Goal: Information Seeking & Learning: Learn about a topic

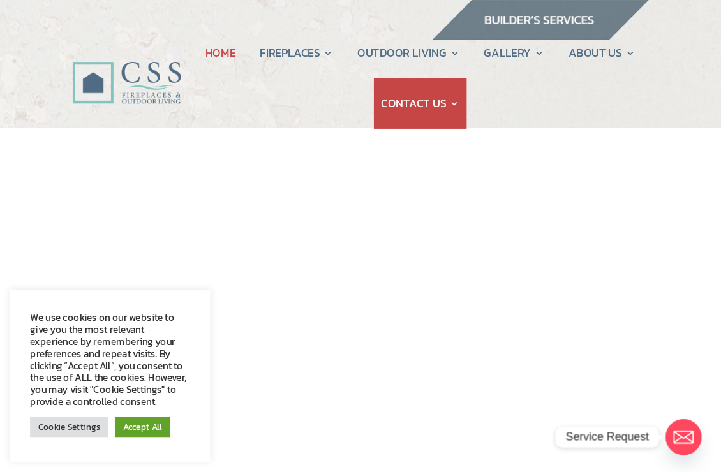
scroll to position [3, 0]
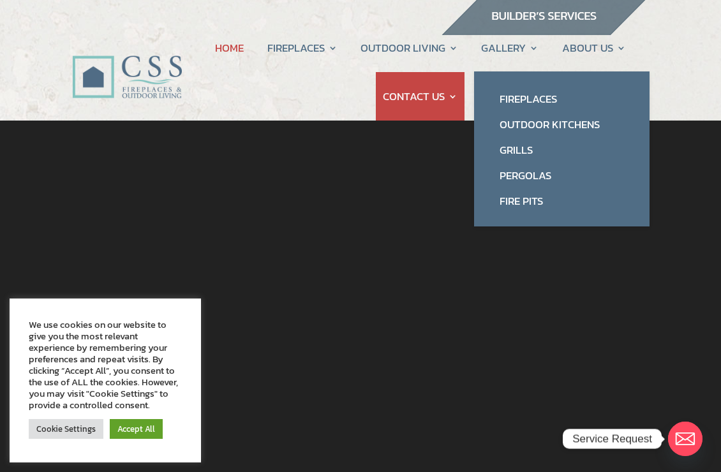
click at [544, 95] on link "Fireplaces" at bounding box center [562, 99] width 150 height 26
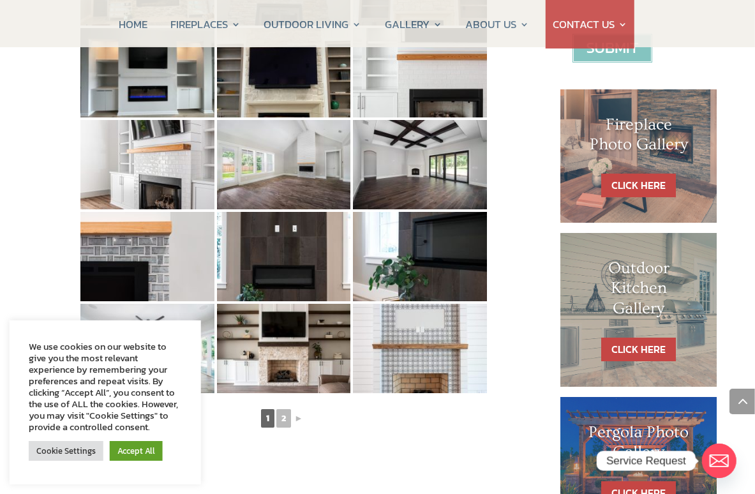
scroll to position [564, 6]
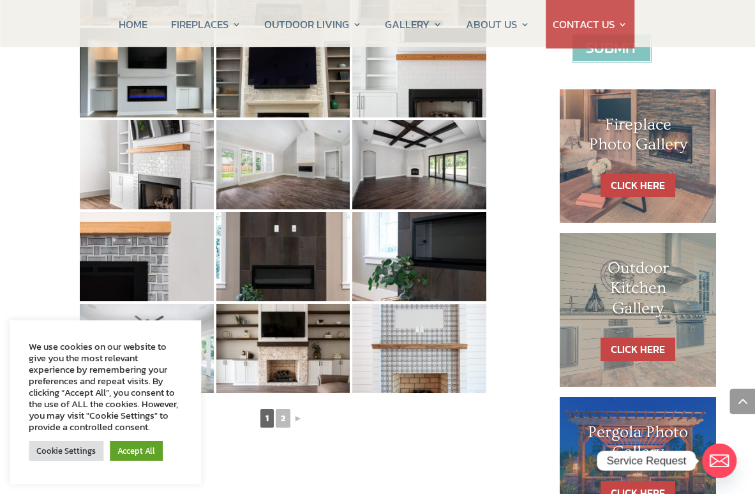
click at [646, 174] on link "CLICK HERE" at bounding box center [638, 186] width 75 height 24
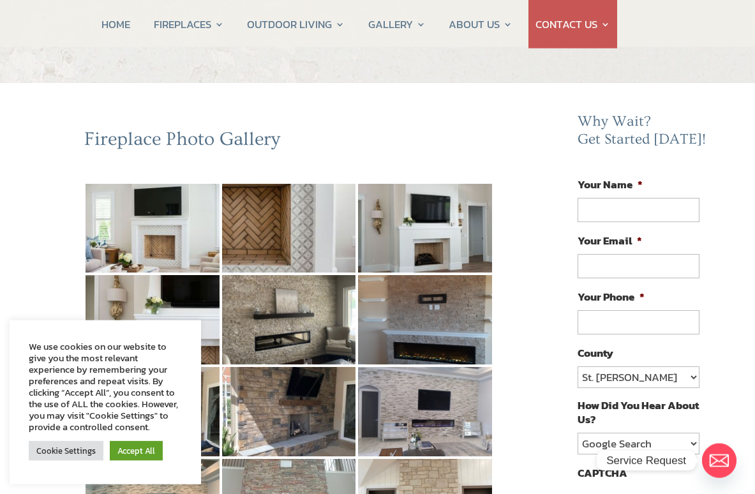
scroll to position [42, 0]
click at [141, 245] on img at bounding box center [153, 227] width 134 height 89
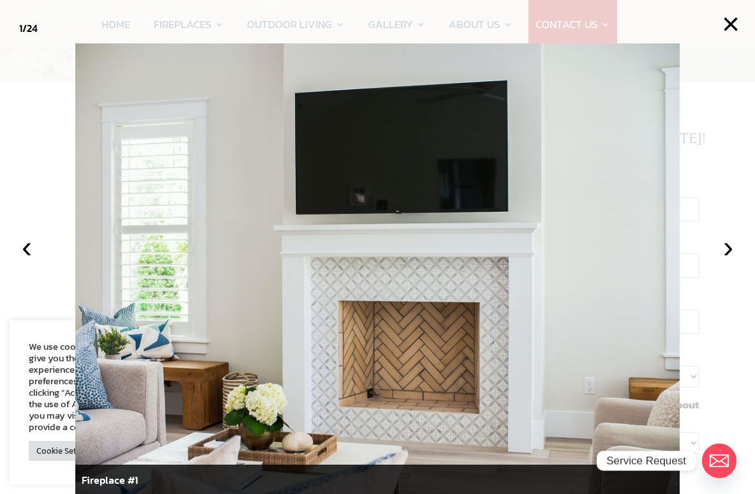
click at [721, 261] on button "›" at bounding box center [728, 247] width 28 height 28
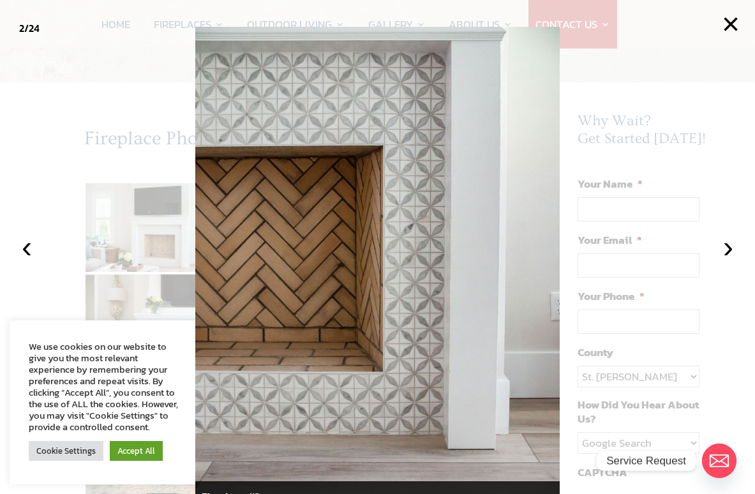
click at [721, 261] on button "›" at bounding box center [728, 247] width 28 height 28
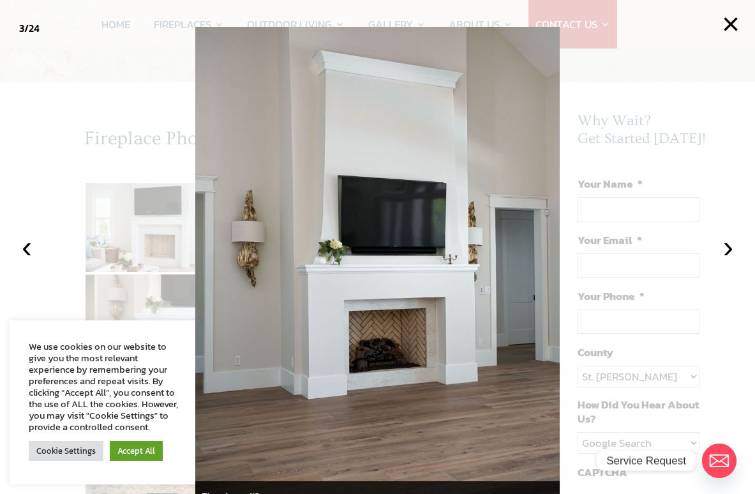
click at [721, 261] on button "›" at bounding box center [728, 247] width 28 height 28
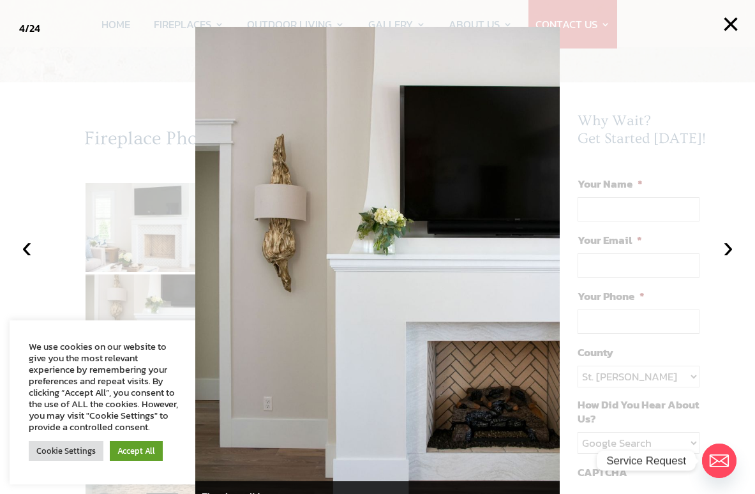
click at [721, 261] on button "›" at bounding box center [728, 247] width 28 height 28
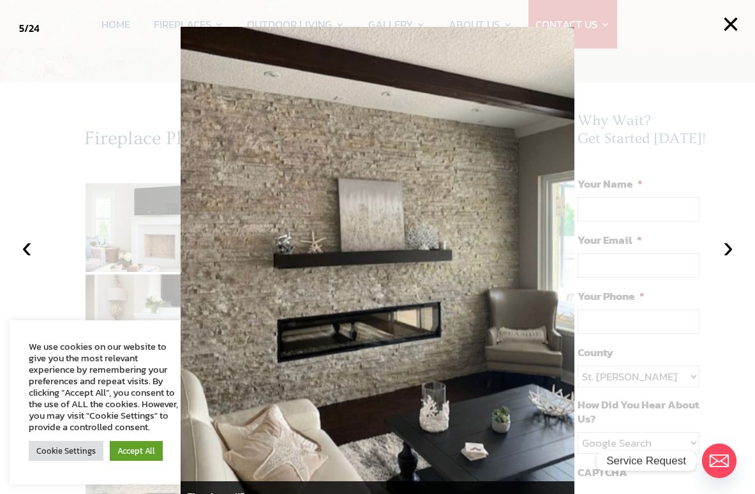
click at [721, 261] on button "›" at bounding box center [728, 247] width 28 height 28
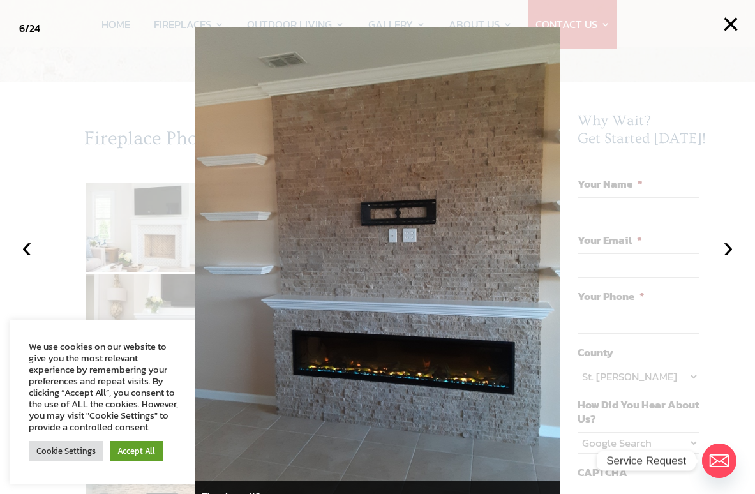
click at [721, 261] on button "›" at bounding box center [728, 247] width 28 height 28
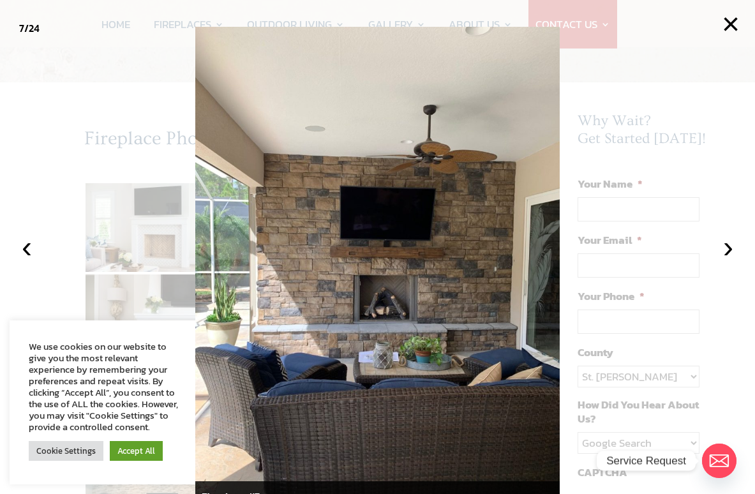
click at [721, 261] on button "›" at bounding box center [728, 247] width 28 height 28
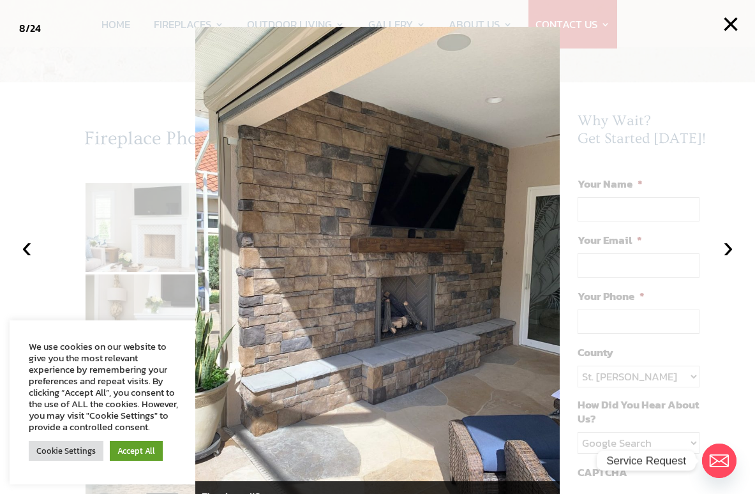
click at [721, 261] on button "›" at bounding box center [728, 247] width 28 height 28
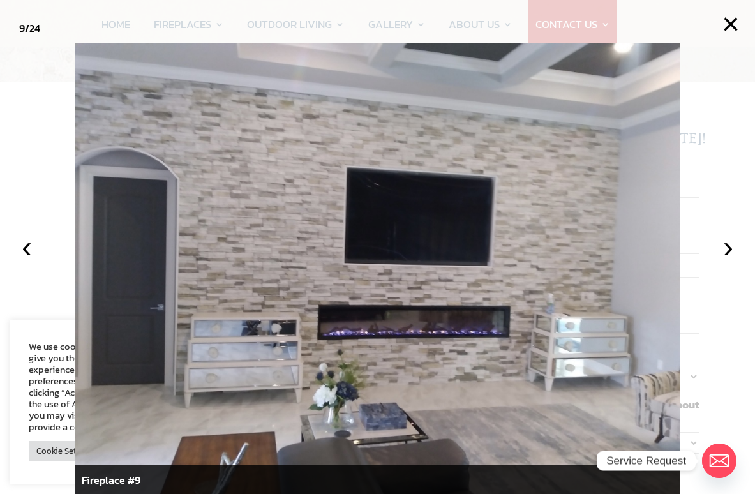
click at [721, 261] on button "›" at bounding box center [728, 247] width 28 height 28
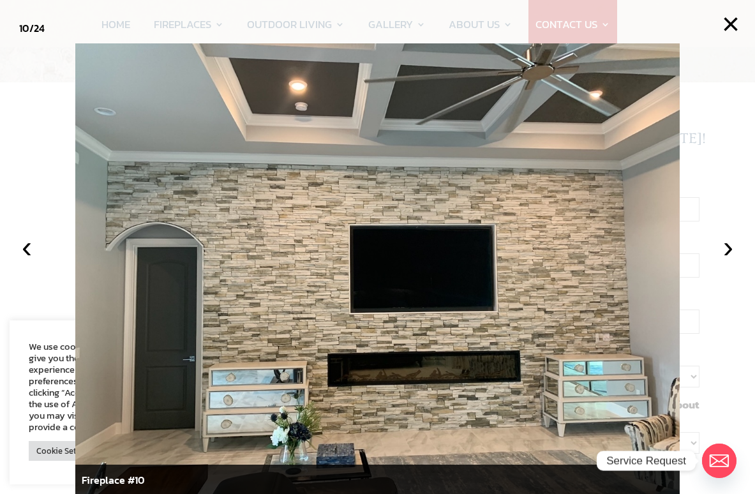
click at [721, 261] on button "›" at bounding box center [728, 247] width 28 height 28
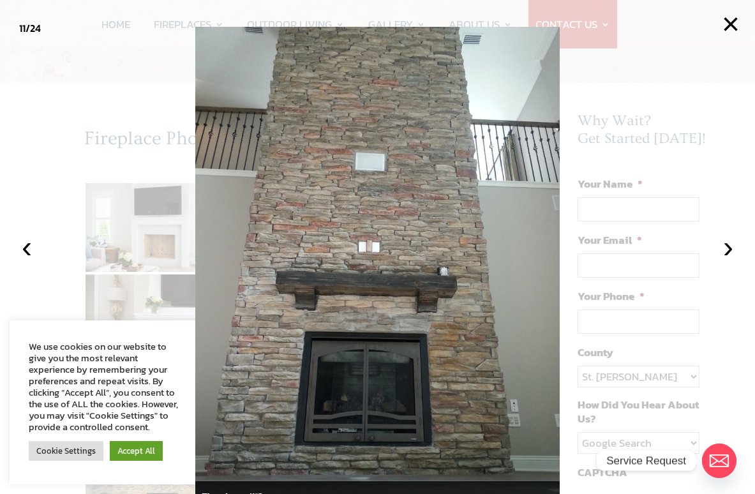
click at [721, 261] on button "›" at bounding box center [728, 247] width 28 height 28
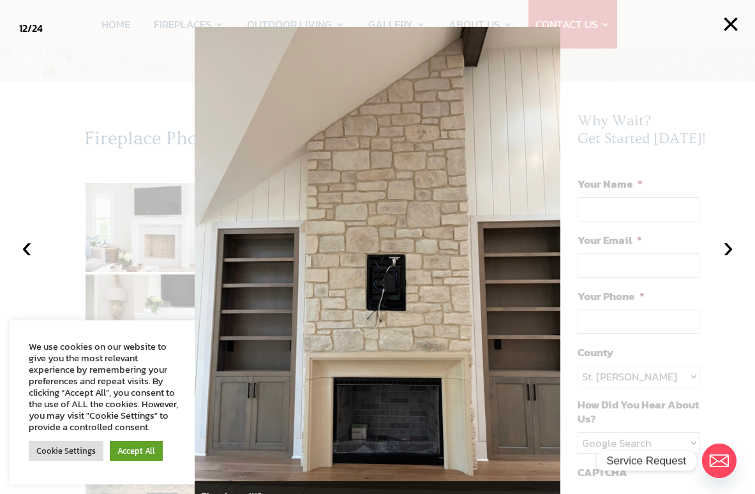
click at [721, 261] on button "›" at bounding box center [728, 247] width 28 height 28
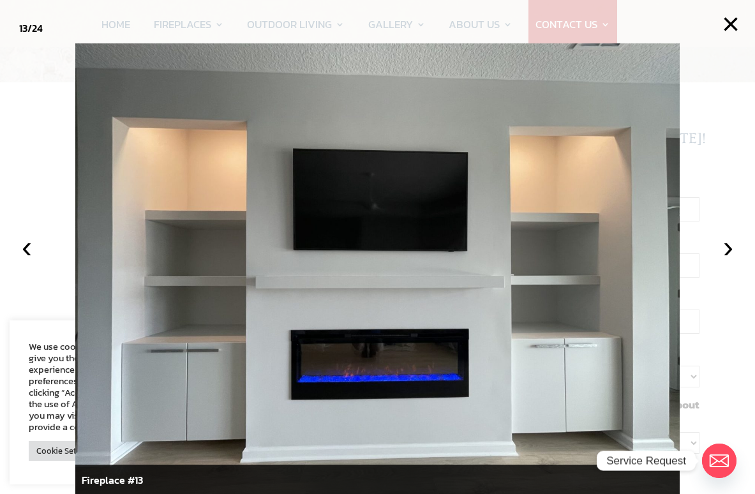
click at [23, 261] on button "‹" at bounding box center [27, 247] width 28 height 28
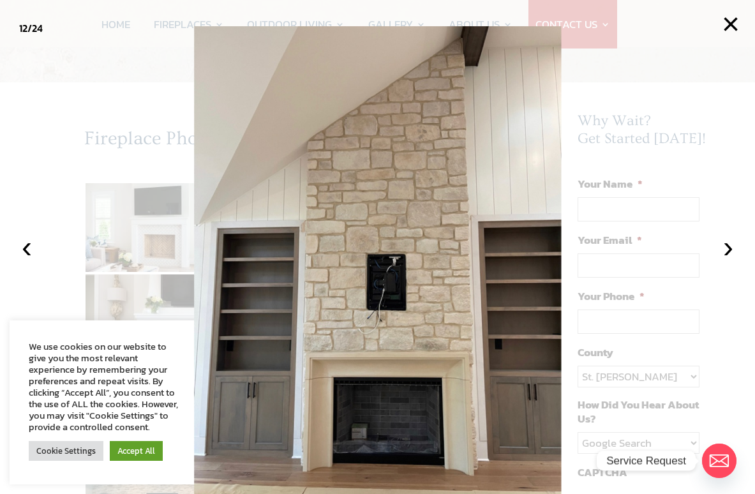
click at [721, 261] on button "›" at bounding box center [728, 247] width 28 height 28
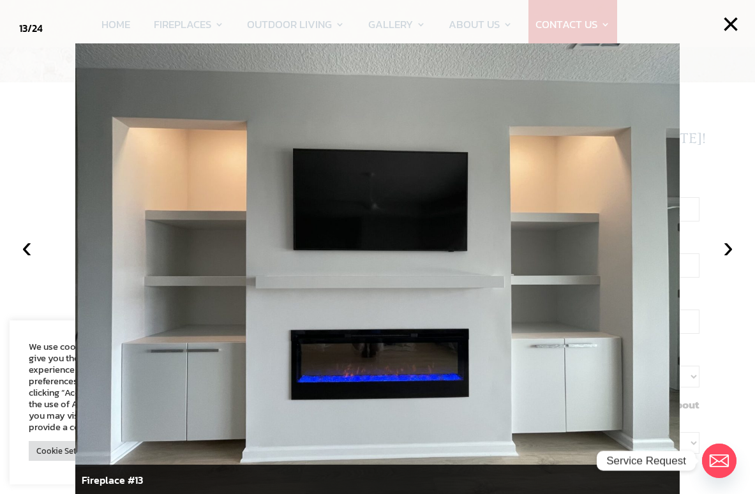
click at [721, 261] on button "›" at bounding box center [728, 247] width 28 height 28
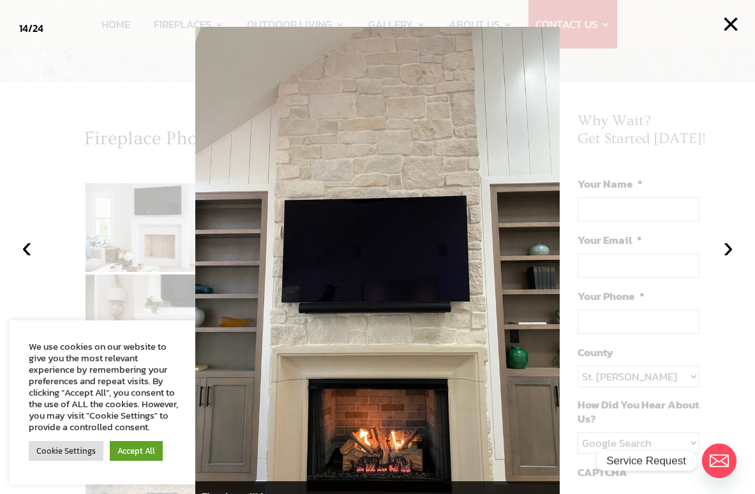
click at [721, 261] on button "›" at bounding box center [728, 247] width 28 height 28
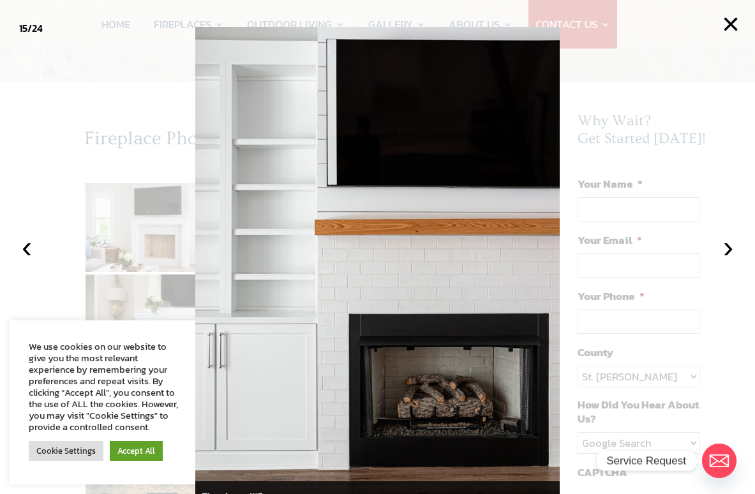
click at [721, 261] on button "›" at bounding box center [728, 247] width 28 height 28
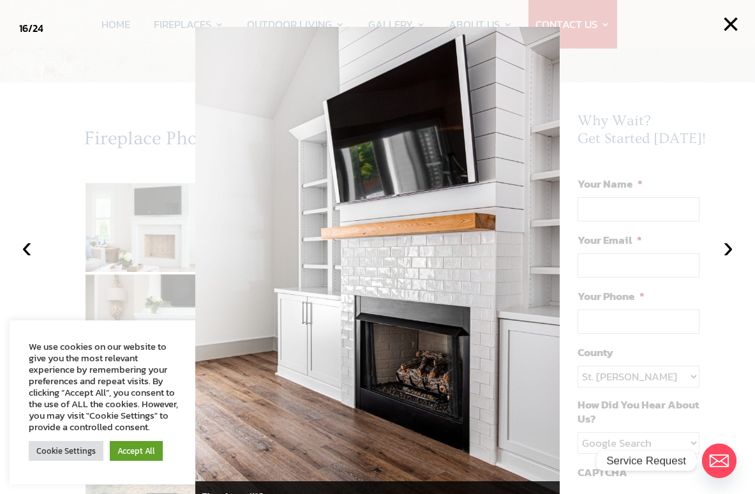
click at [721, 261] on button "›" at bounding box center [728, 247] width 28 height 28
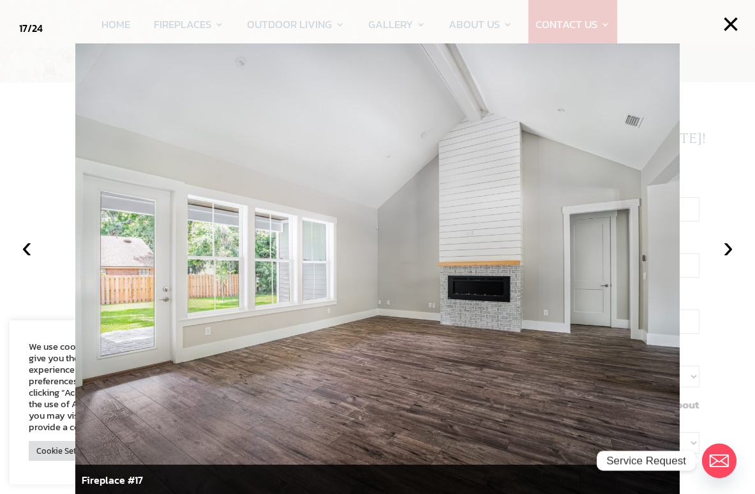
click at [721, 261] on button "›" at bounding box center [728, 247] width 28 height 28
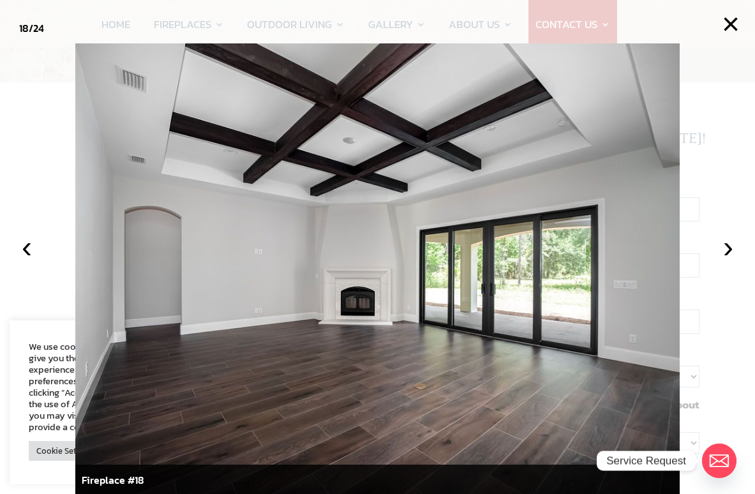
click at [721, 261] on button "›" at bounding box center [728, 247] width 28 height 28
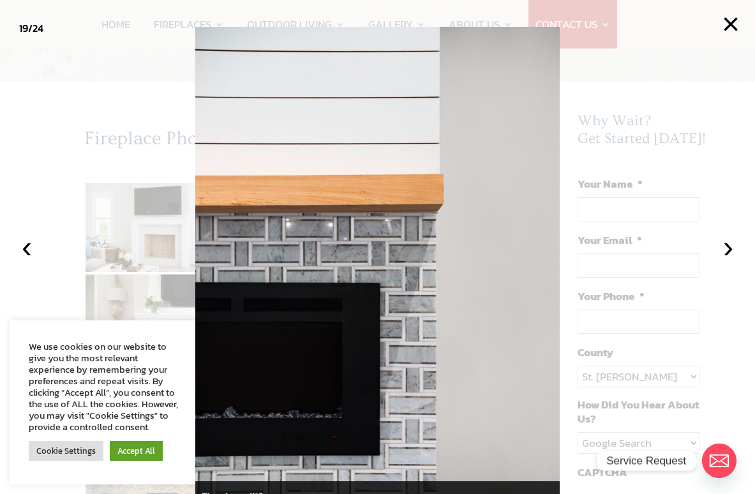
click at [721, 261] on button "›" at bounding box center [728, 247] width 28 height 28
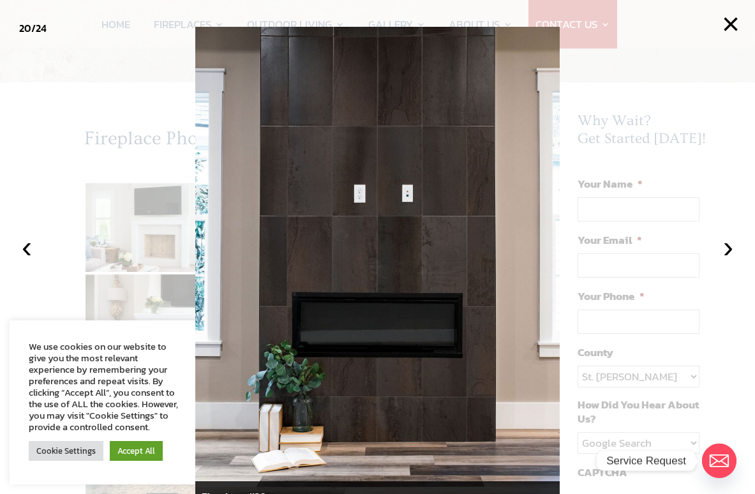
click at [721, 261] on button "›" at bounding box center [728, 247] width 28 height 28
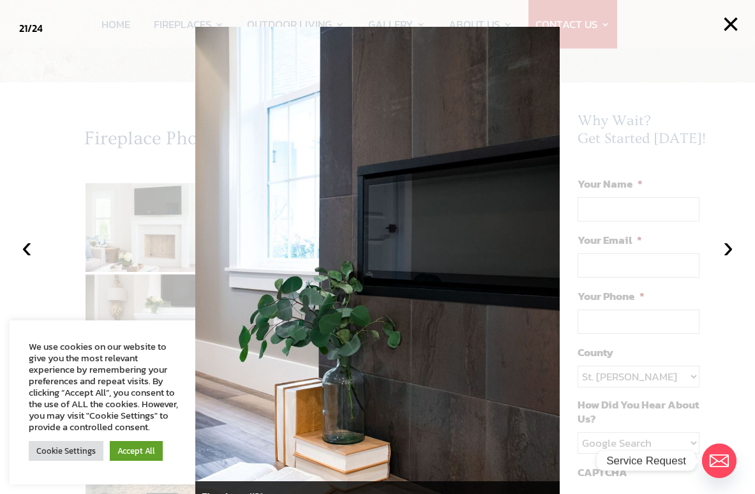
click at [721, 261] on button "›" at bounding box center [728, 247] width 28 height 28
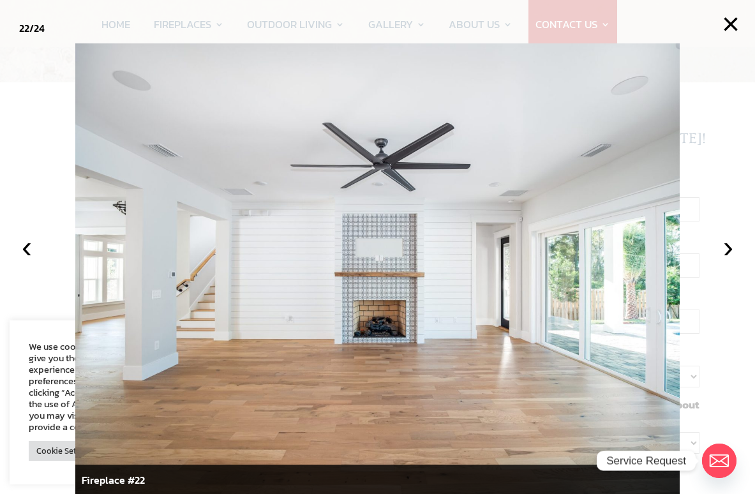
click at [721, 261] on button "›" at bounding box center [728, 247] width 28 height 28
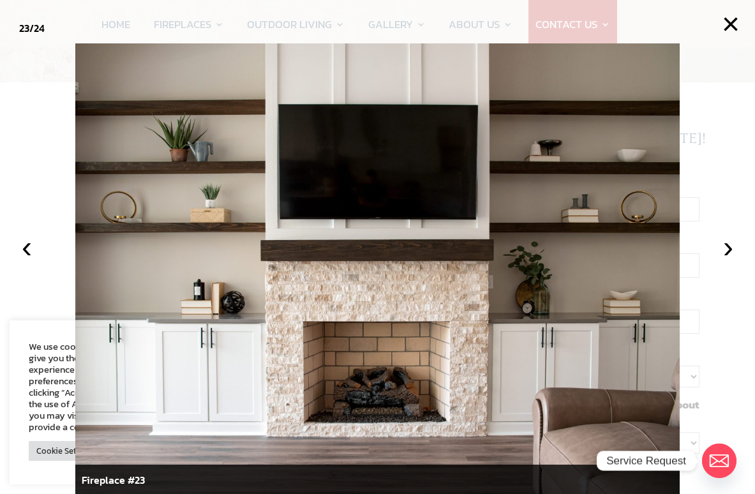
click at [721, 261] on button "›" at bounding box center [728, 247] width 28 height 28
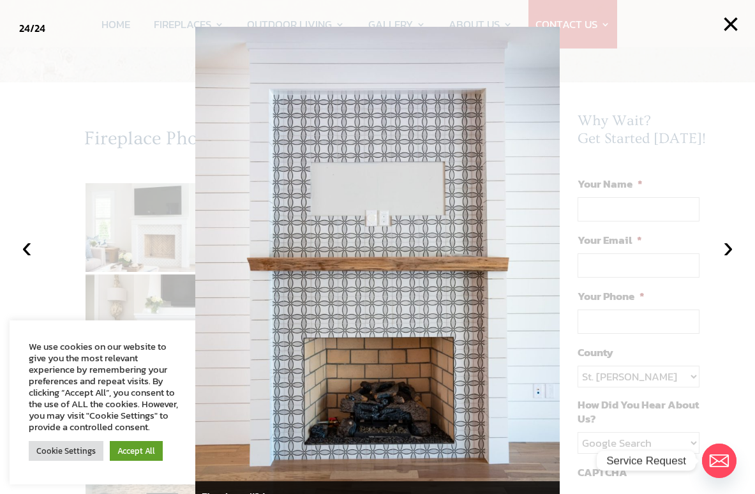
click at [721, 261] on button "›" at bounding box center [728, 247] width 28 height 28
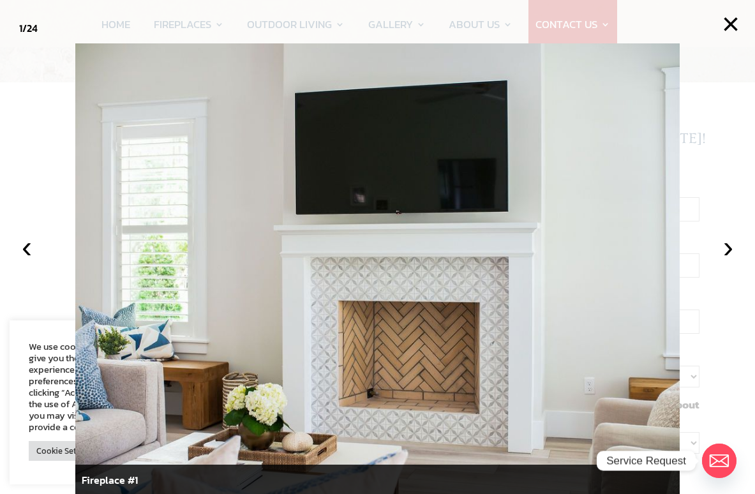
click at [721, 261] on button "›" at bounding box center [728, 247] width 28 height 28
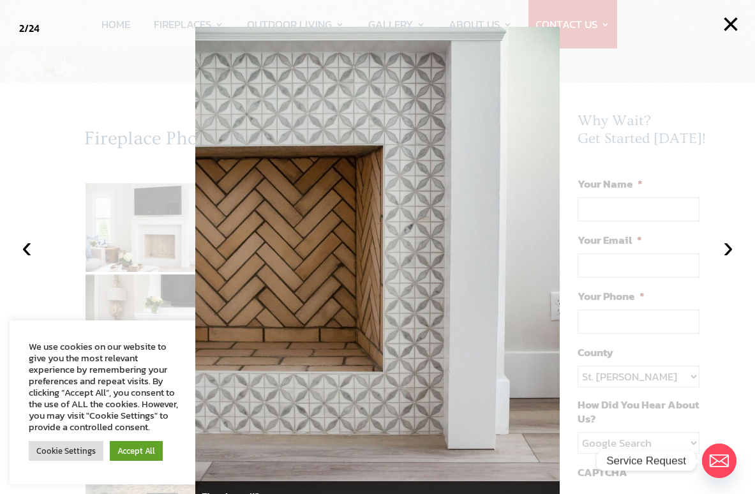
click at [721, 261] on button "›" at bounding box center [728, 247] width 28 height 28
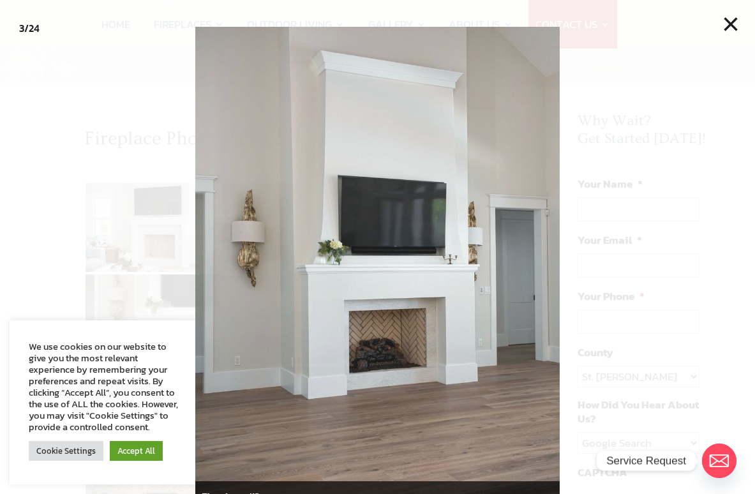
click at [721, 25] on button "×" at bounding box center [731, 24] width 28 height 28
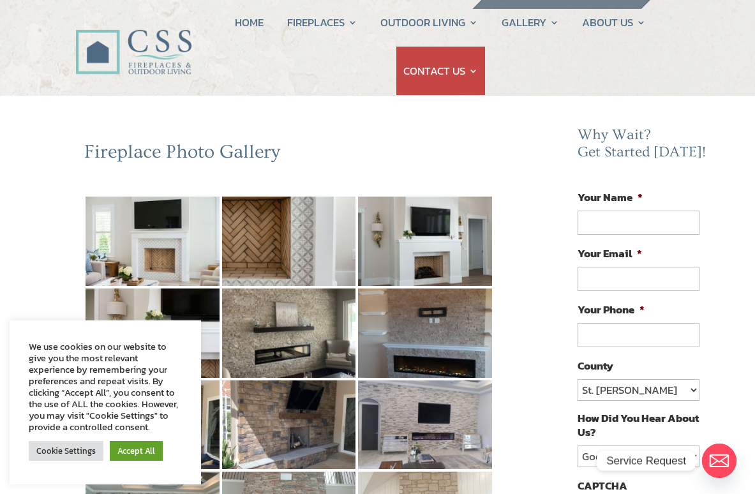
scroll to position [0, 0]
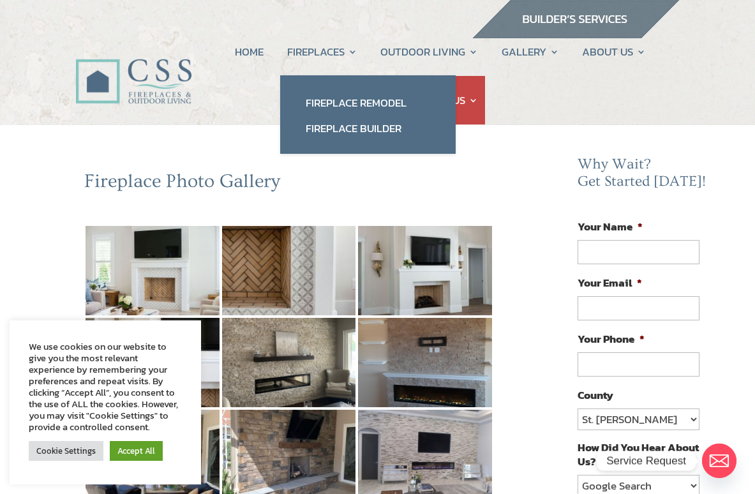
click at [316, 133] on link "Fireplace Builder" at bounding box center [368, 129] width 150 height 26
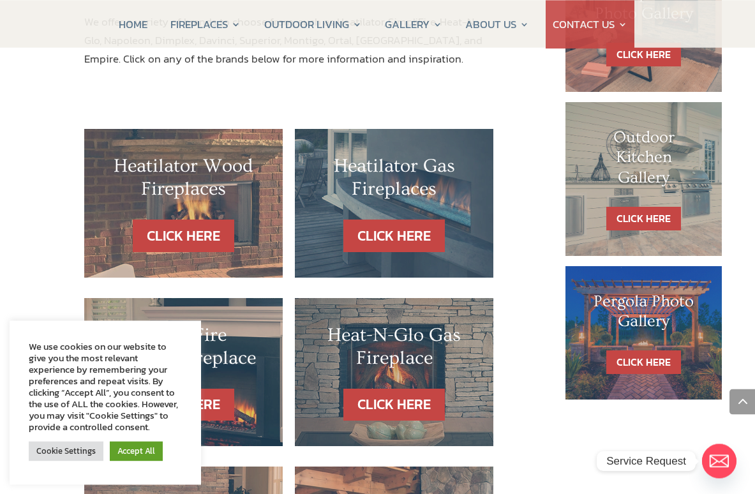
scroll to position [696, 0]
click at [394, 220] on link "CLICK HERE" at bounding box center [395, 236] width 102 height 33
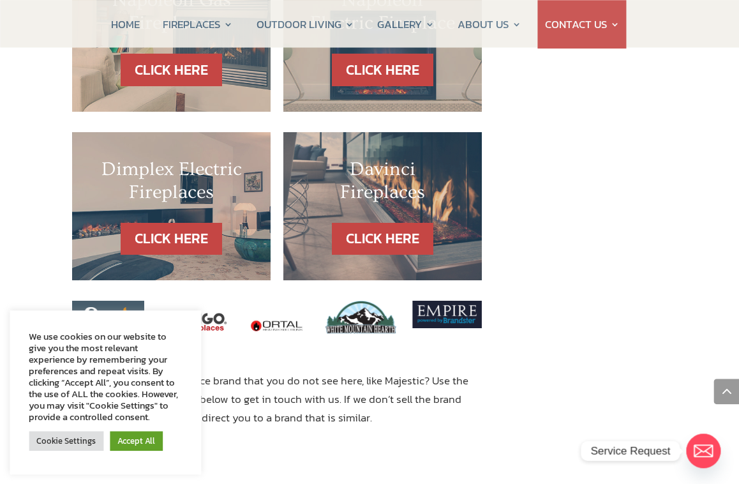
scroll to position [1367, 4]
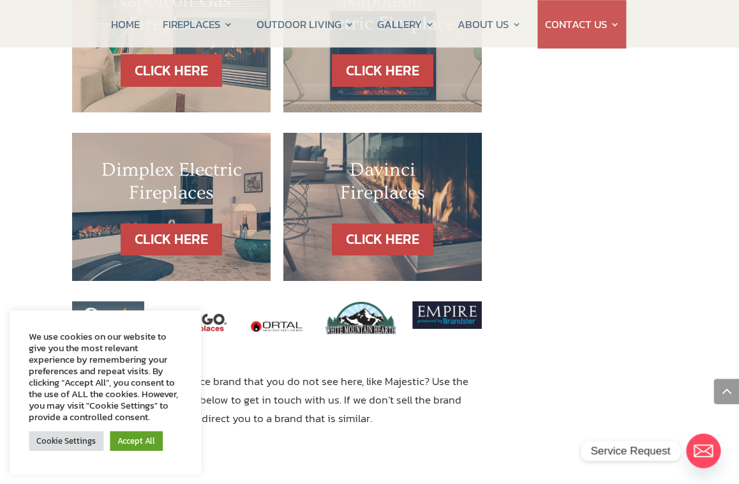
click at [444, 158] on h2 "Davinci Fireplaces" at bounding box center [382, 184] width 147 height 52
click at [391, 223] on link "CLICK HERE" at bounding box center [383, 239] width 102 height 33
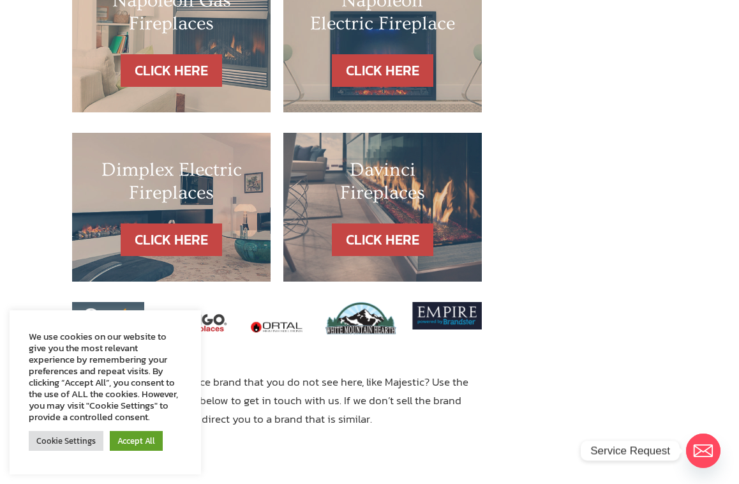
scroll to position [1410, 4]
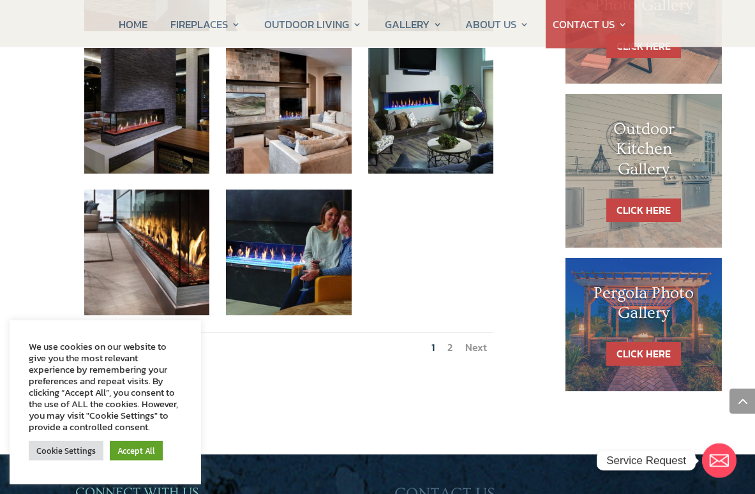
scroll to position [713, 0]
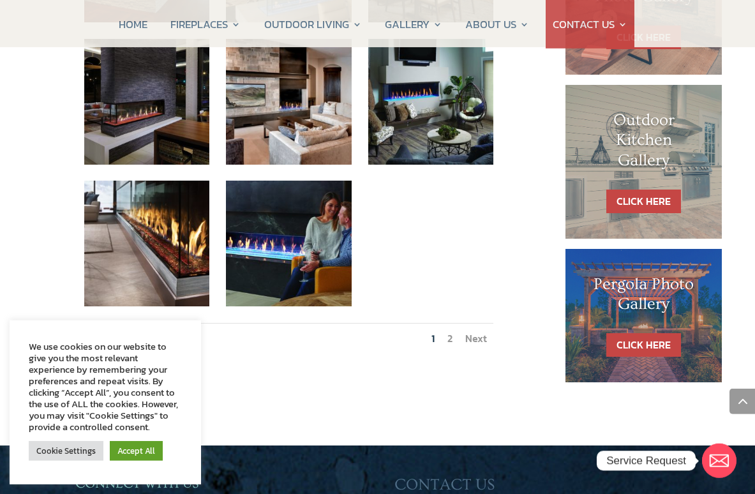
click at [473, 331] on link "Next" at bounding box center [476, 338] width 22 height 15
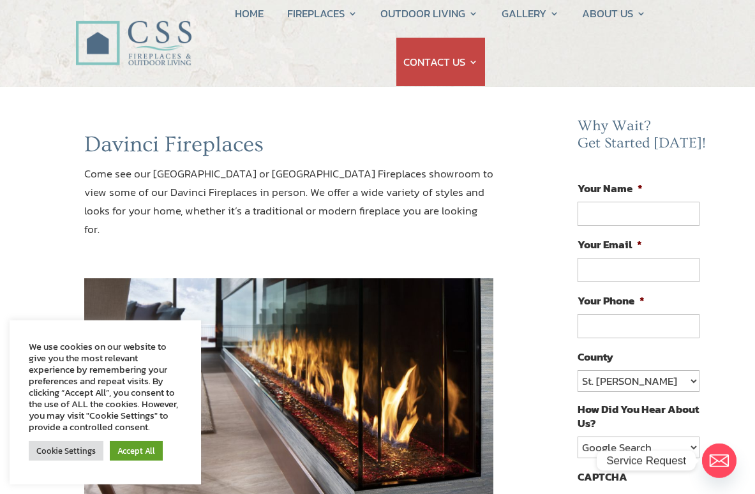
scroll to position [0, 0]
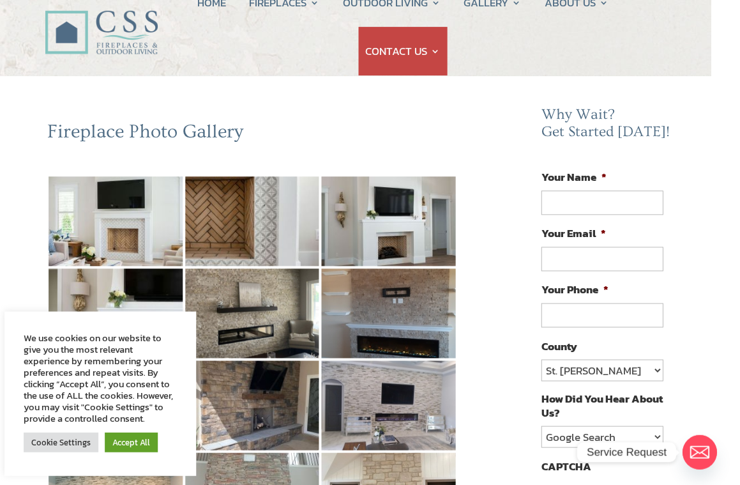
scroll to position [0, 24]
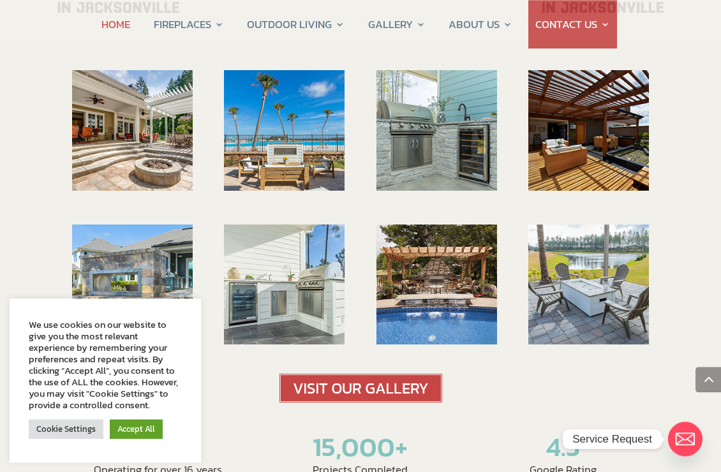
scroll to position [1860, 0]
